Goal: Find specific page/section: Find specific page/section

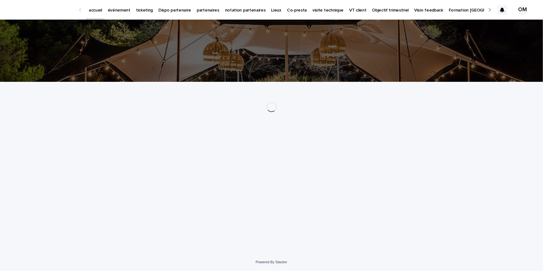
click at [124, 10] on p "événement" at bounding box center [119, 6] width 23 height 13
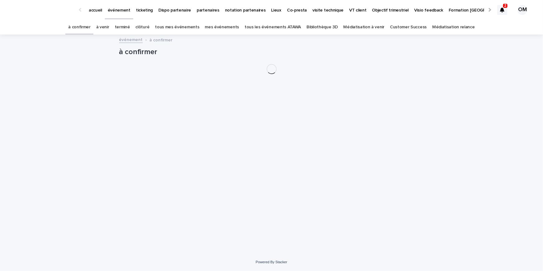
click at [270, 30] on link "tous les événements ATAWA" at bounding box center [272, 27] width 56 height 15
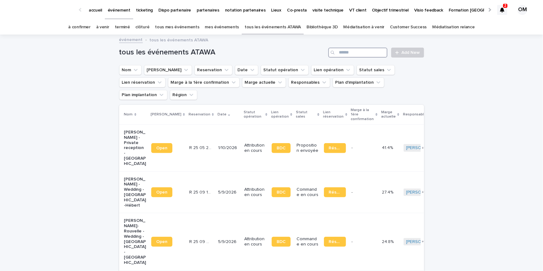
click at [377, 53] on input "Search" at bounding box center [357, 53] width 59 height 10
type input "*******"
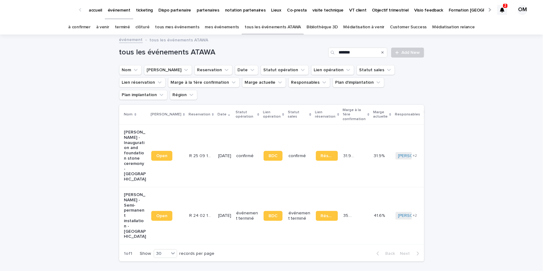
click at [215, 131] on td "[DATE]" at bounding box center [224, 155] width 18 height 62
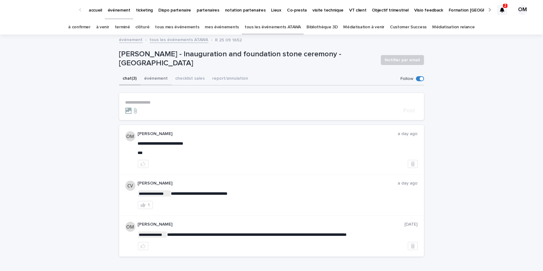
click at [155, 79] on button "événement" at bounding box center [156, 78] width 31 height 13
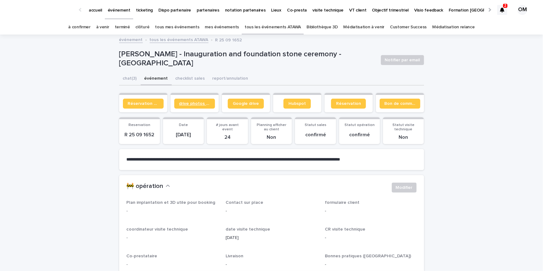
click at [197, 103] on span "drive photos coordinateur" at bounding box center [194, 103] width 31 height 4
